Goal: Transaction & Acquisition: Download file/media

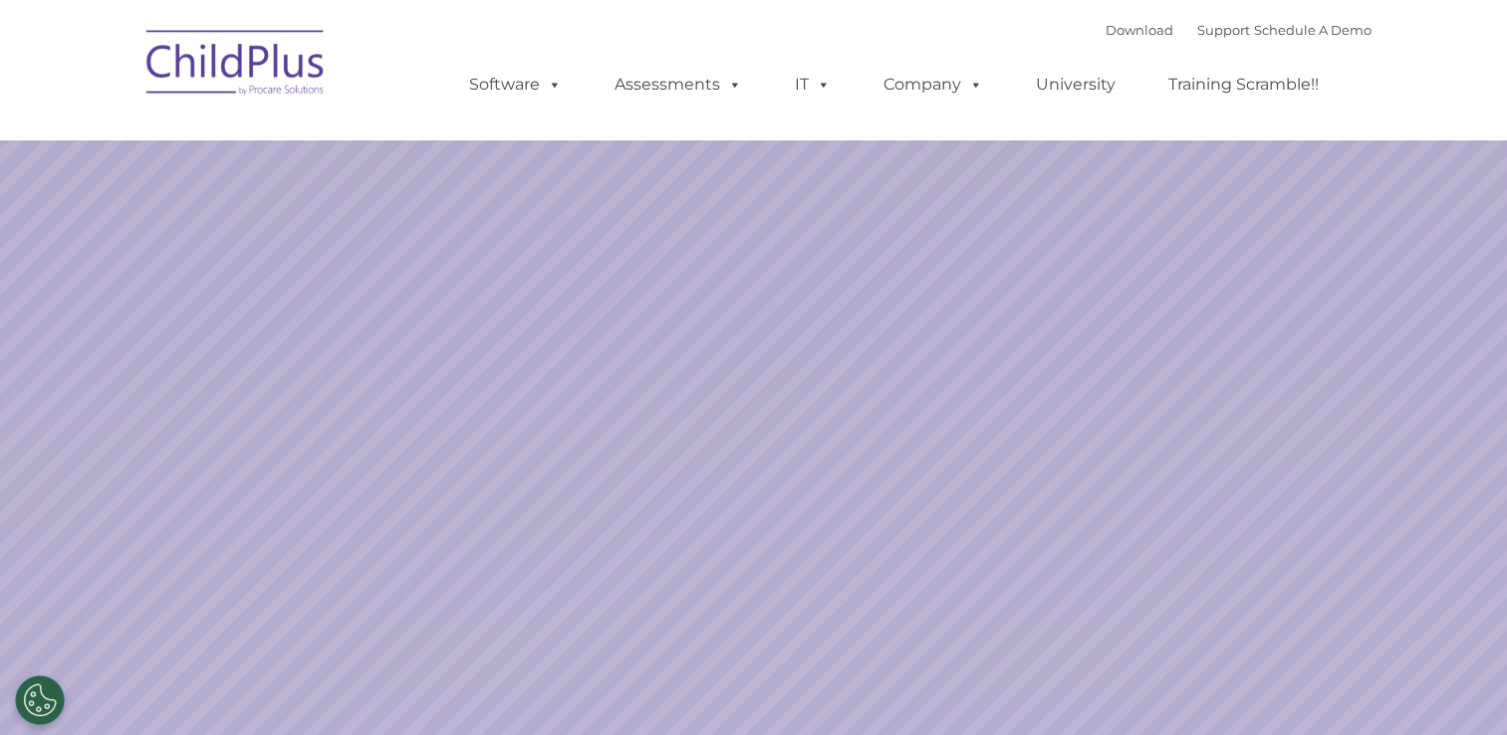
select select "MEDIUM"
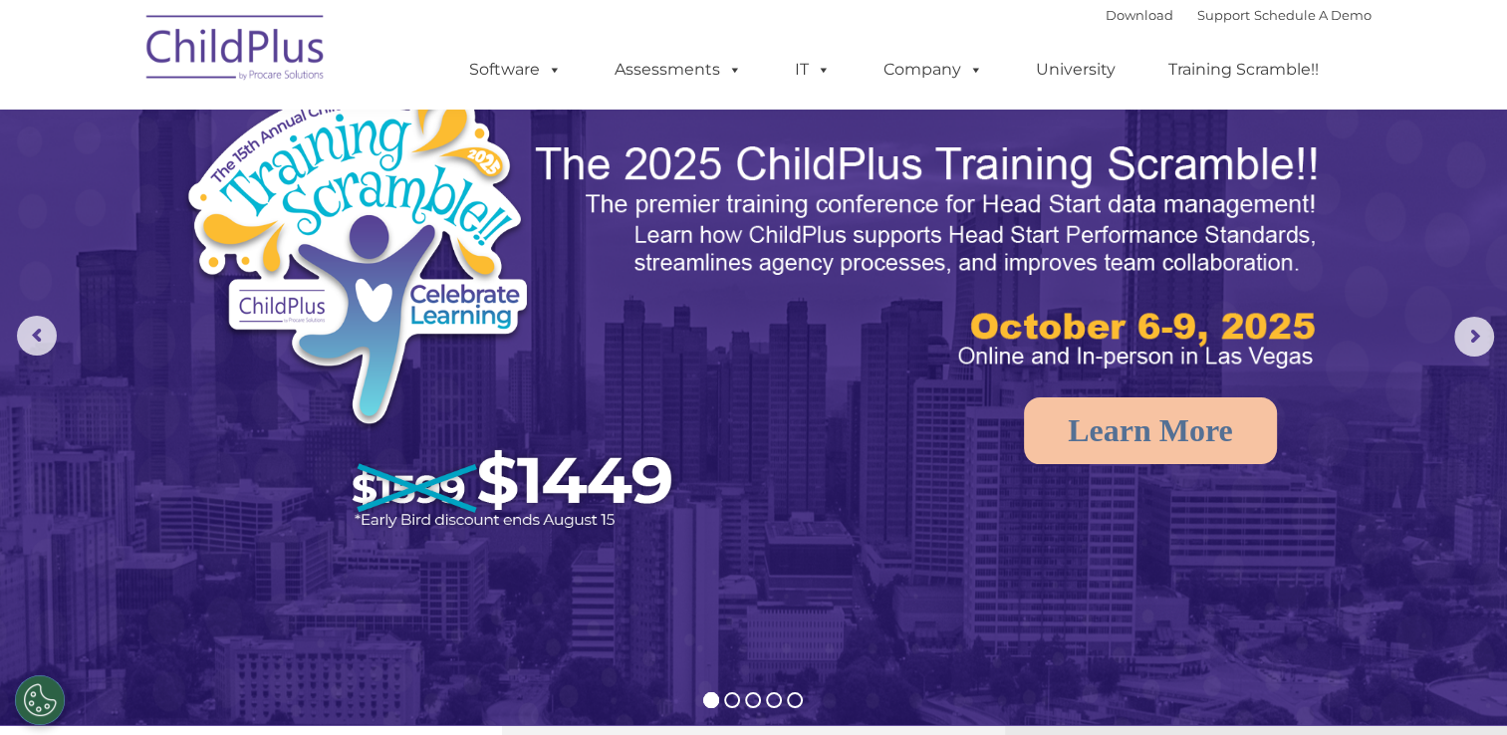
scroll to position [28, 0]
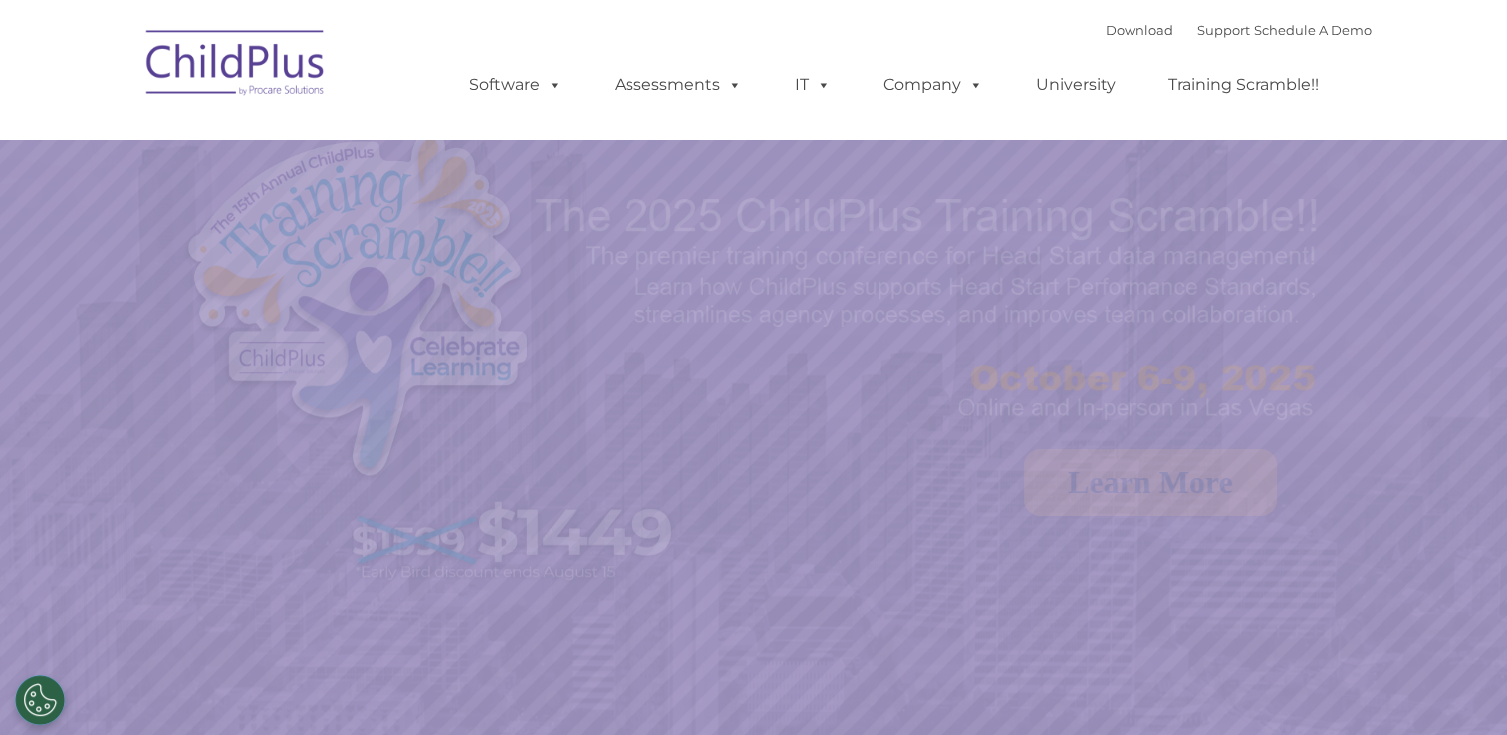
select select "MEDIUM"
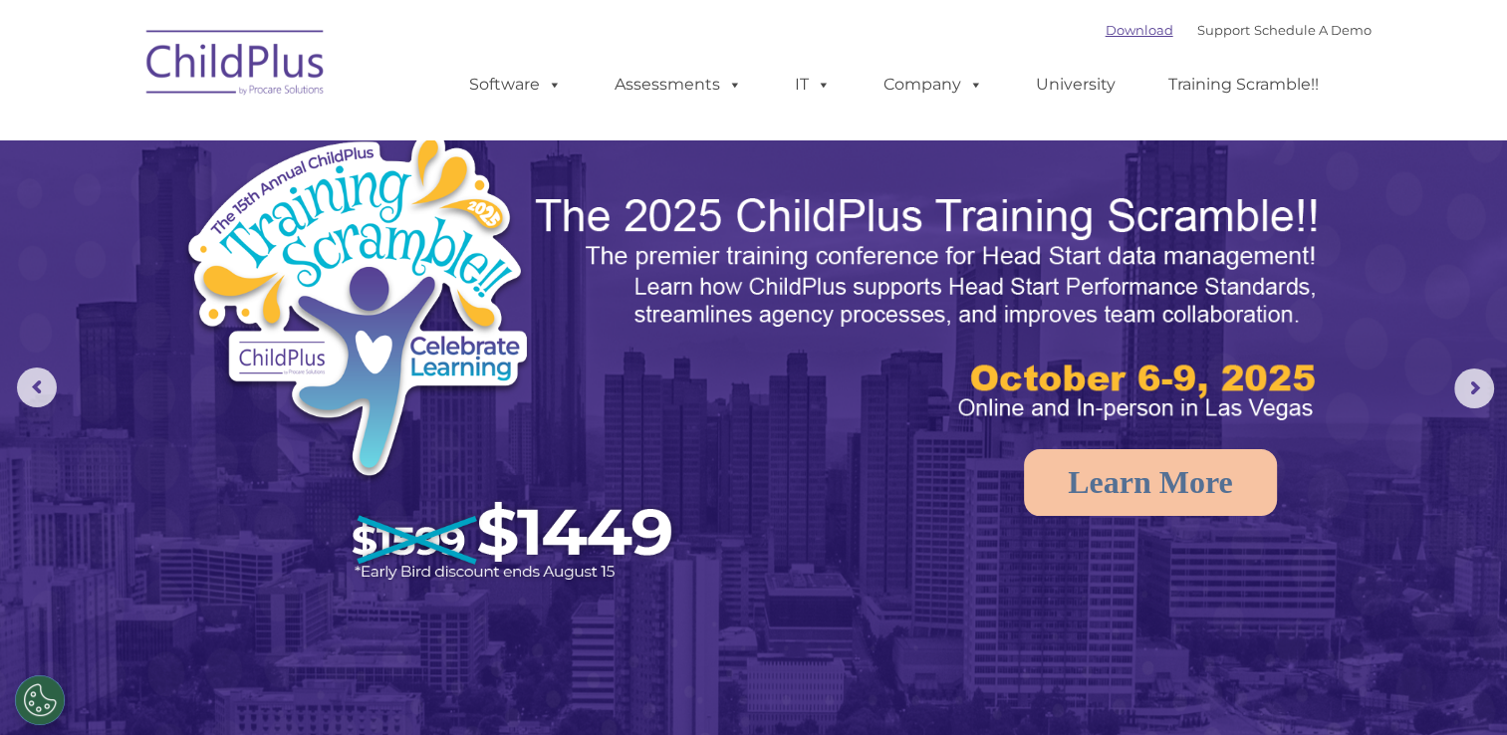
click at [1113, 26] on link "Download" at bounding box center [1140, 30] width 68 height 16
